Goal: Transaction & Acquisition: Obtain resource

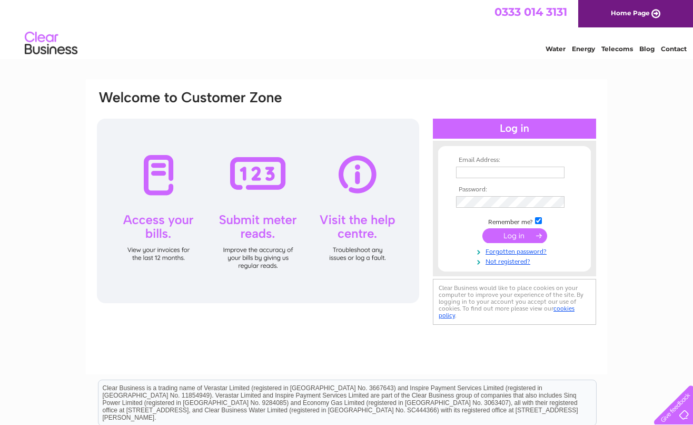
click at [492, 172] on input "text" at bounding box center [510, 172] width 109 height 12
type input "psbfd2@aol.com"
click at [482, 229] on input "submit" at bounding box center [514, 236] width 65 height 15
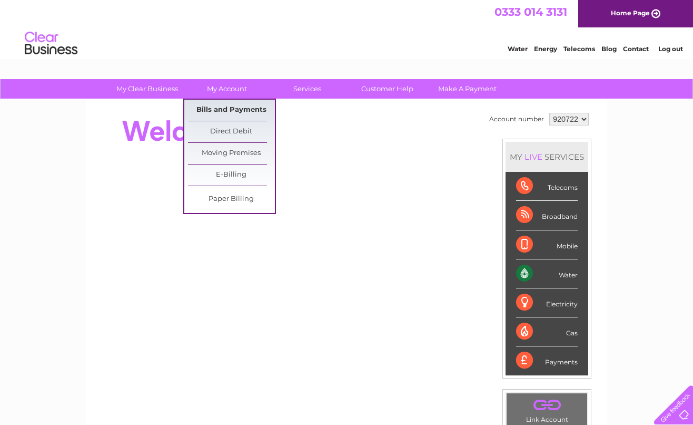
click at [233, 105] on link "Bills and Payments" at bounding box center [231, 110] width 87 height 21
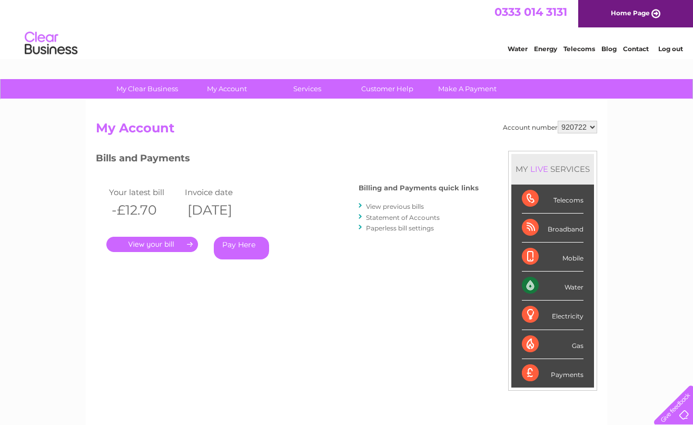
click at [171, 243] on link "." at bounding box center [152, 243] width 92 height 15
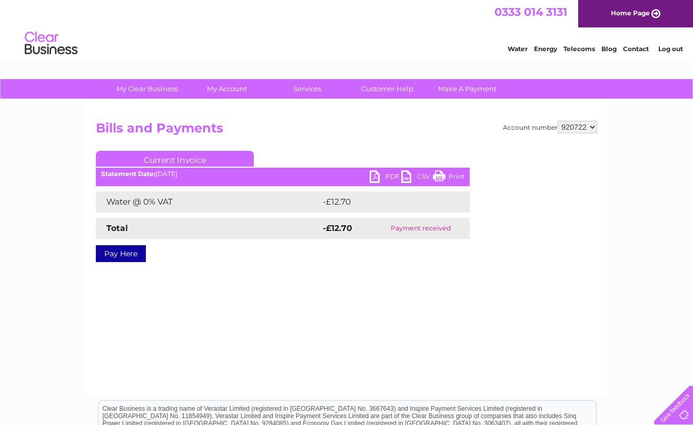
click at [378, 178] on link "PDF" at bounding box center [386, 177] width 32 height 15
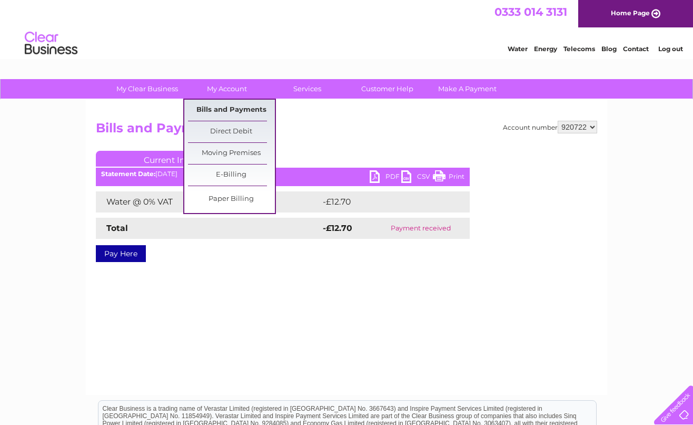
click at [216, 106] on link "Bills and Payments" at bounding box center [231, 110] width 87 height 21
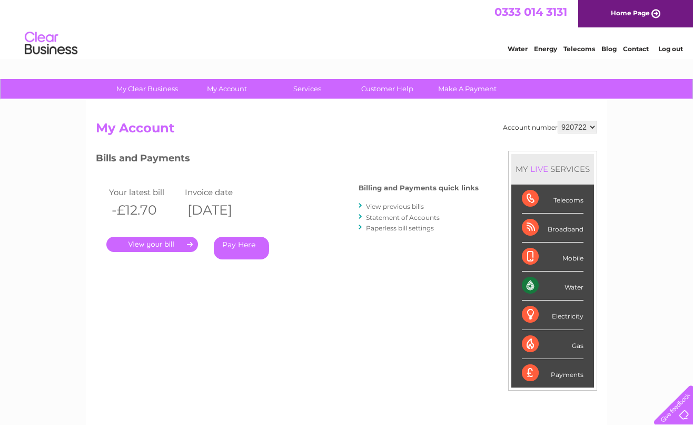
click at [411, 205] on link "View previous bills" at bounding box center [395, 206] width 58 height 8
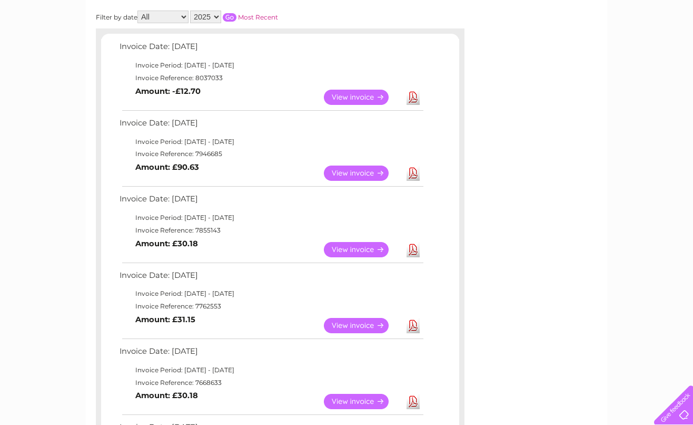
scroll to position [105, 0]
